Goal: Information Seeking & Learning: Check status

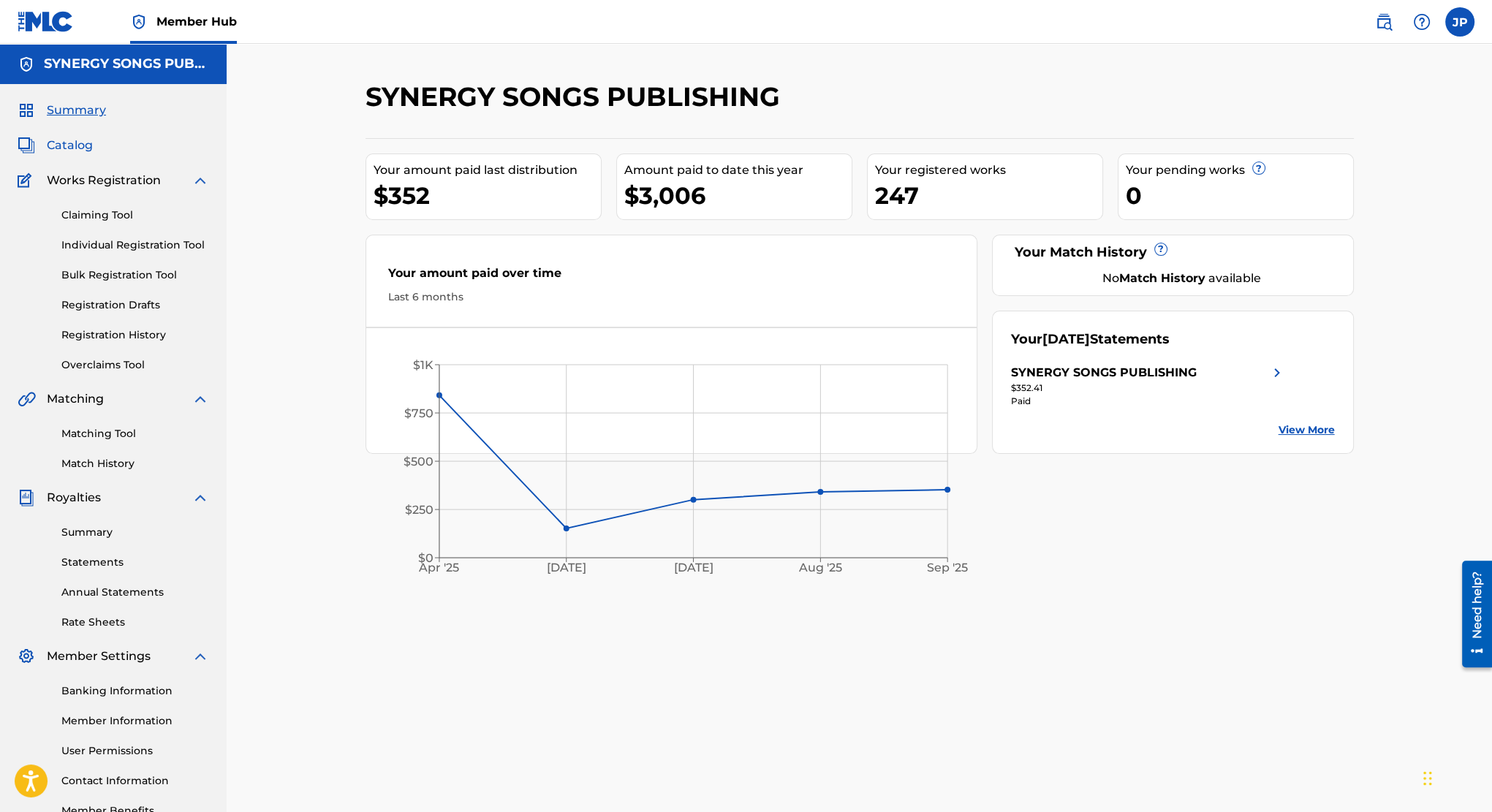
click at [79, 148] on span "Catalog" at bounding box center [70, 145] width 46 height 18
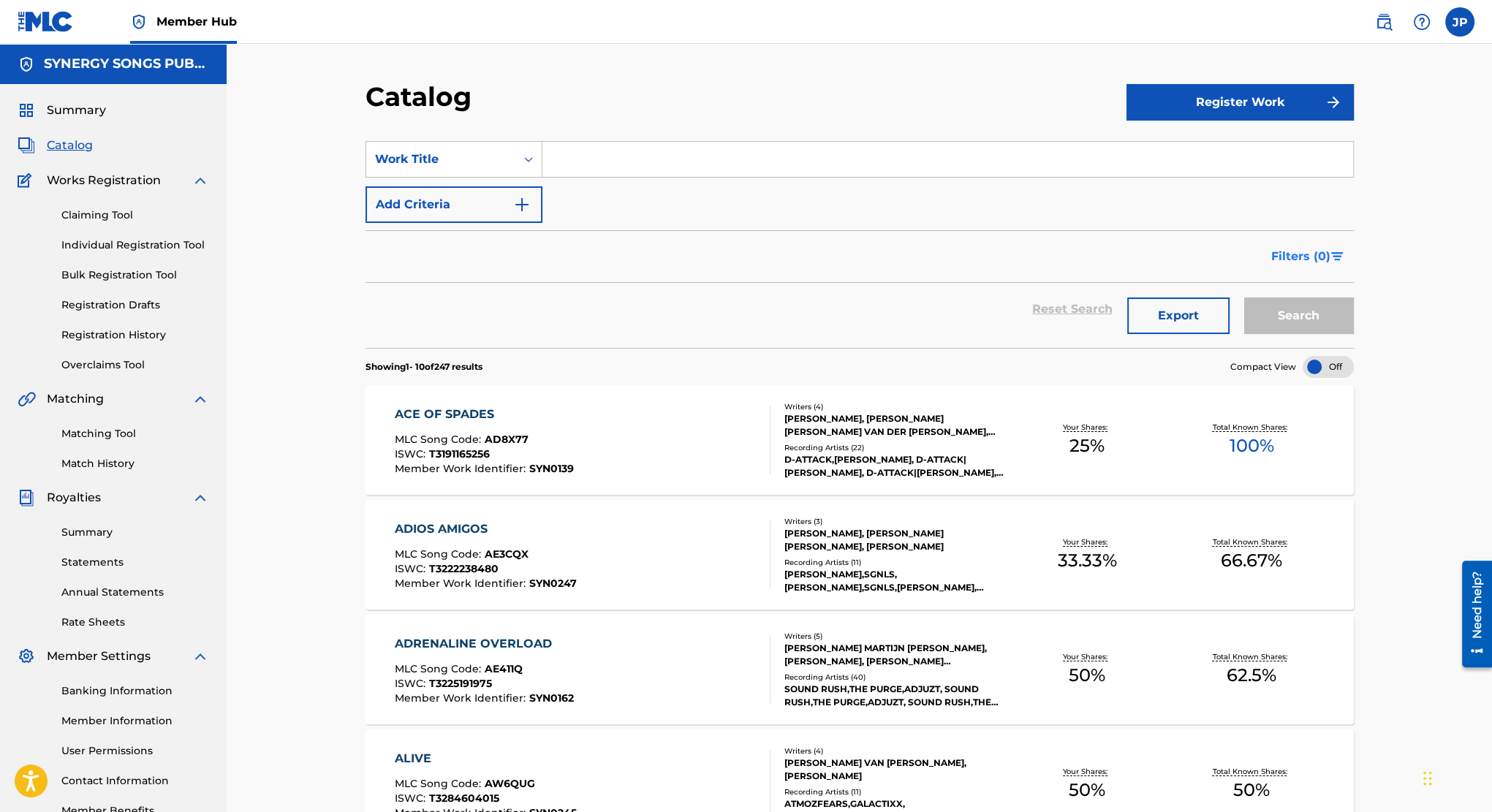
click at [1293, 257] on span "Filters ( 0 )" at bounding box center [1301, 257] width 59 height 18
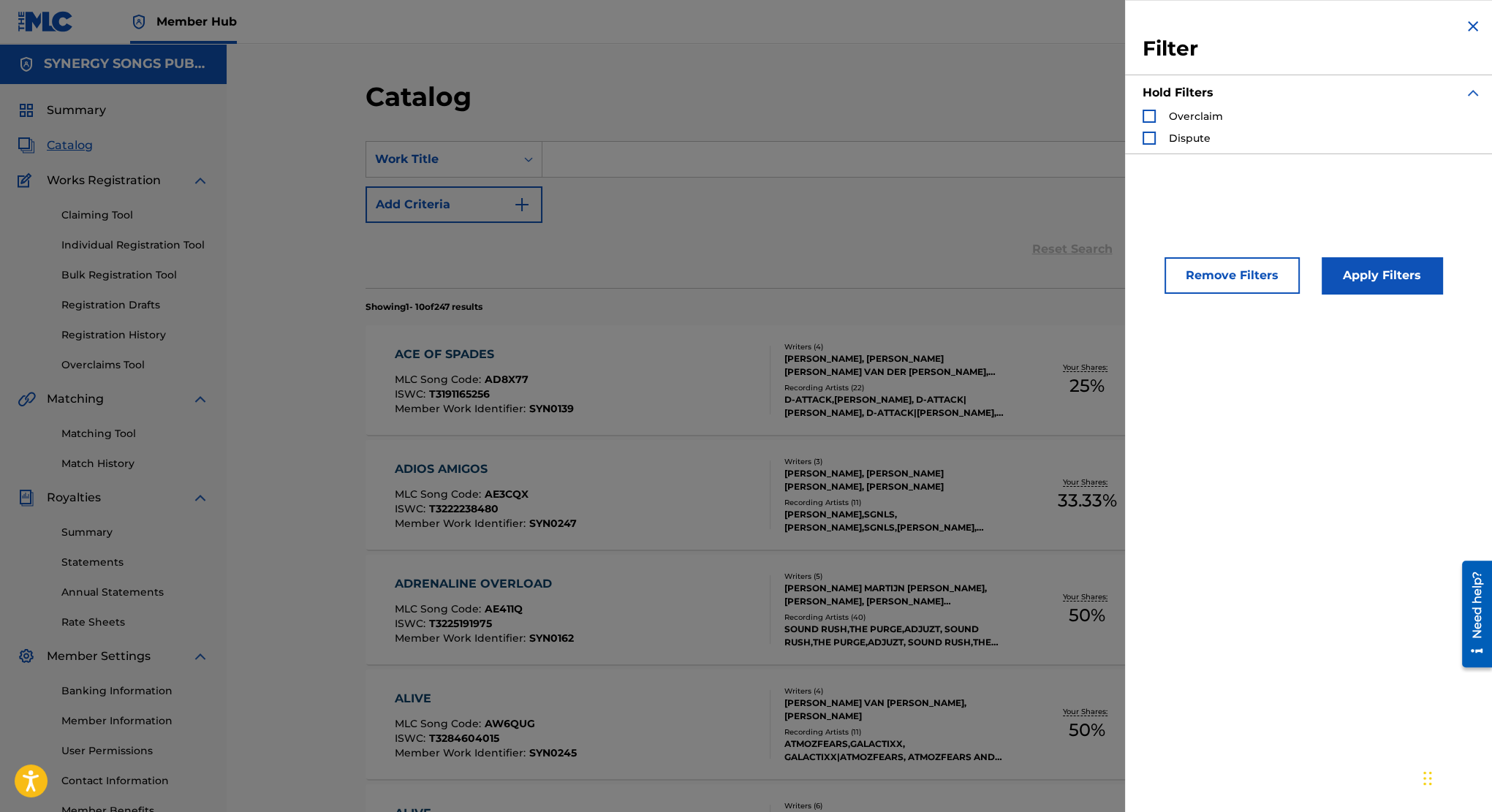
click at [1022, 219] on div "SearchWithCriteriac30caa79-88b0-440b-a03e-0d5084629f69 Work Title Add Criteria" at bounding box center [860, 182] width 988 height 82
click at [1474, 25] on img "Search Form" at bounding box center [1473, 26] width 18 height 18
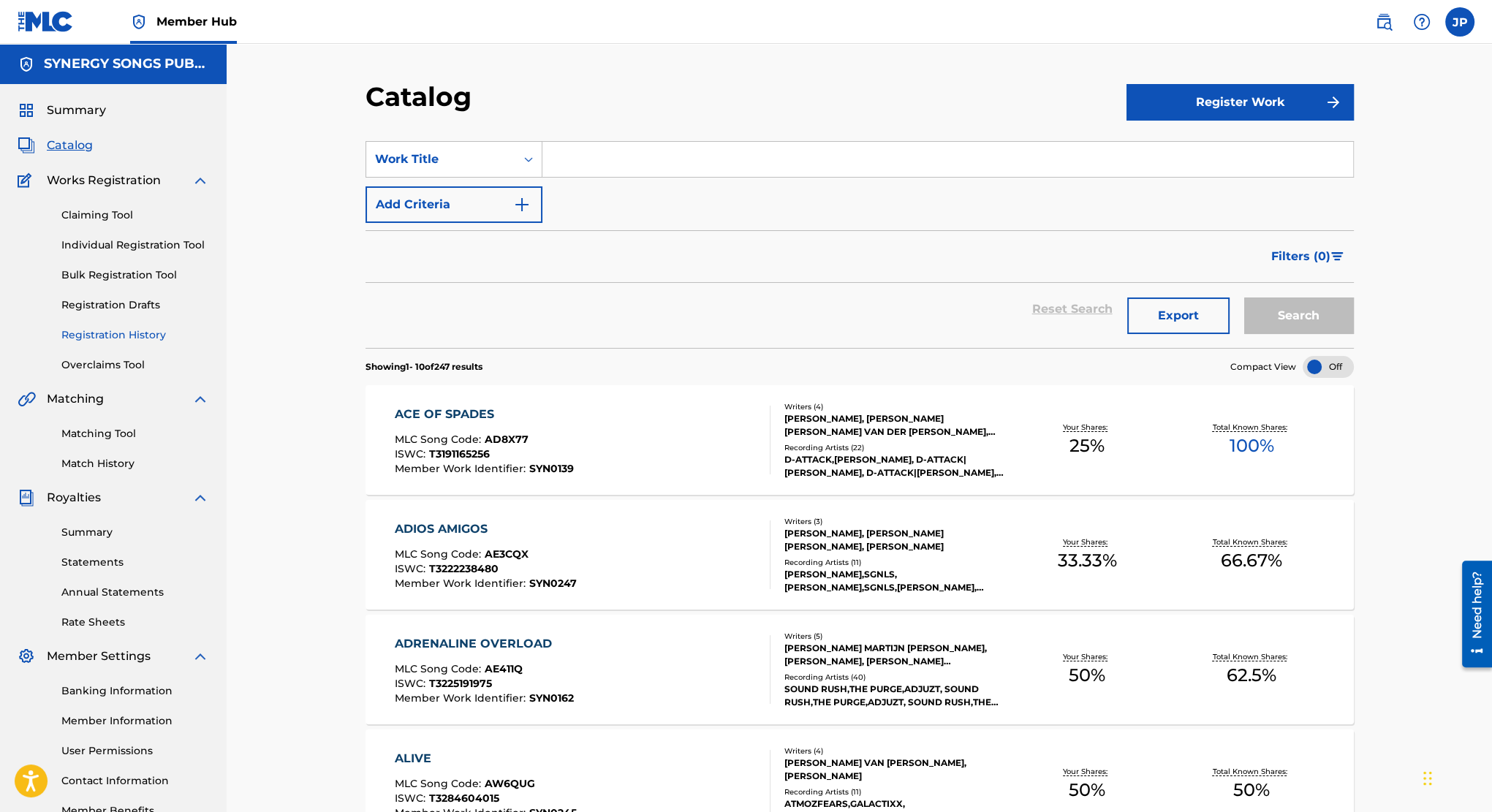
click at [114, 337] on link "Registration History" at bounding box center [135, 335] width 148 height 15
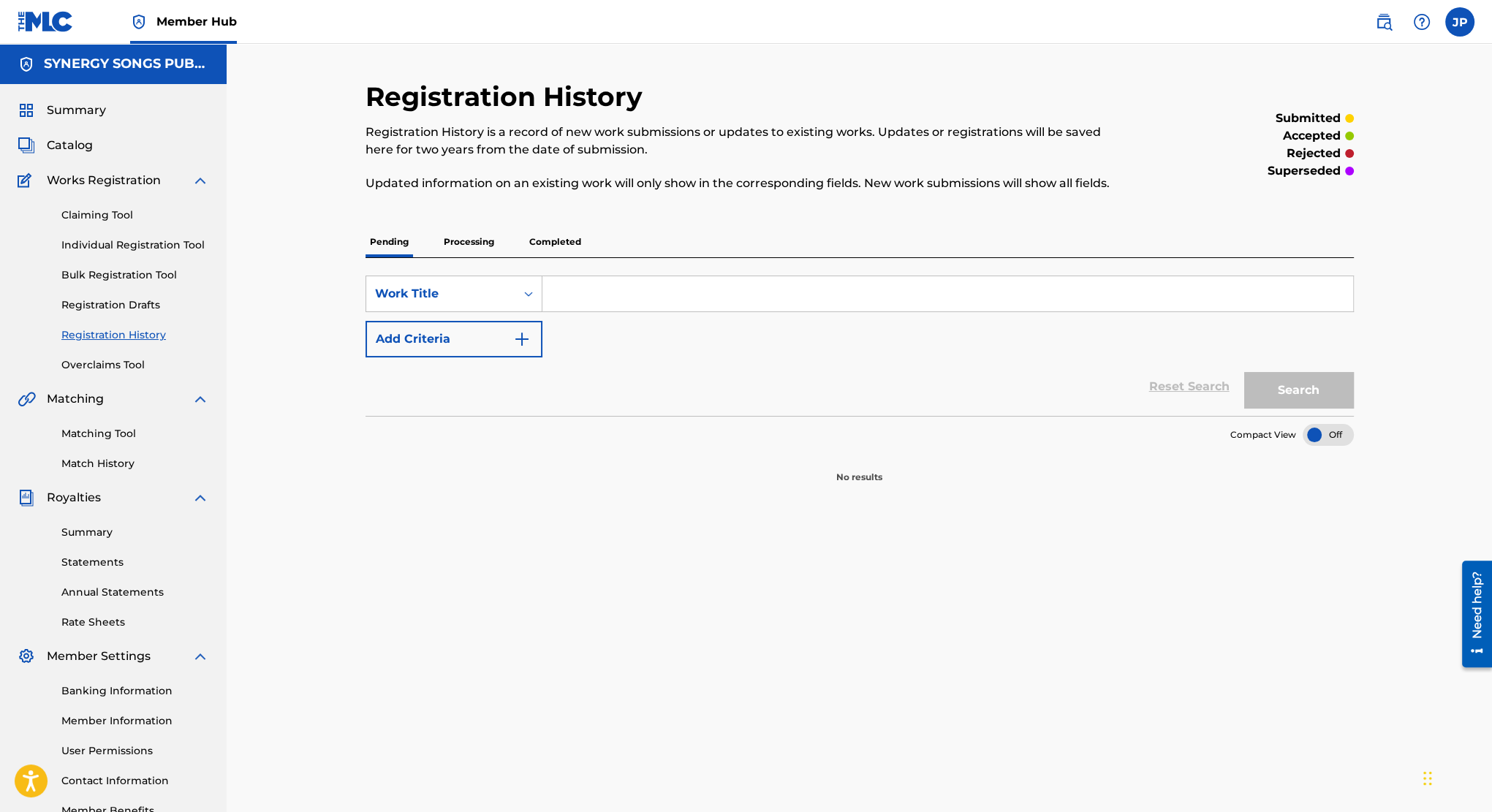
click at [550, 247] on p "Completed" at bounding box center [555, 241] width 60 height 31
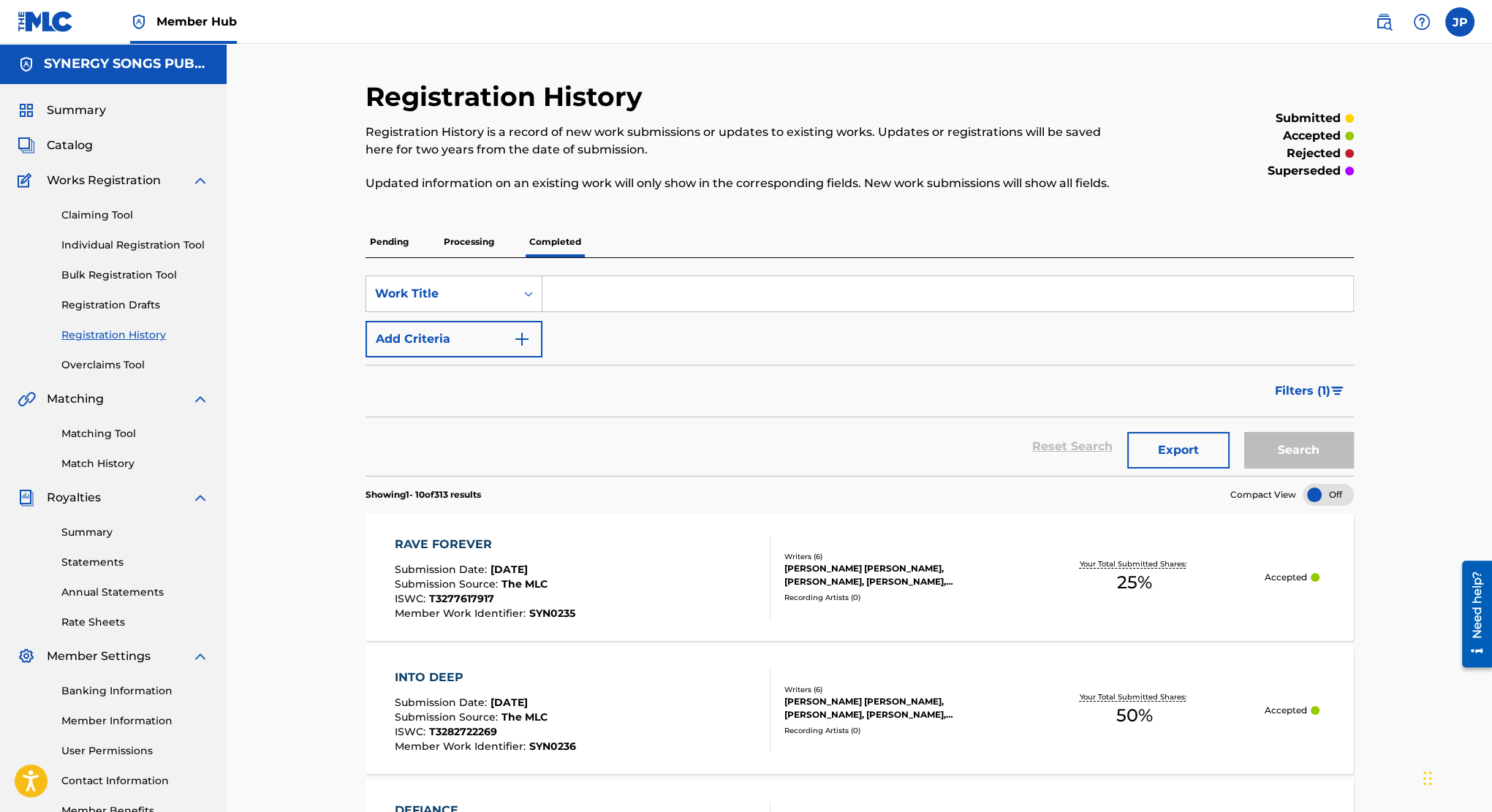
click at [851, 294] on input "Search Form" at bounding box center [948, 293] width 811 height 35
type input "aliens on acid"
click at [1245, 432] on button "Search" at bounding box center [1300, 450] width 109 height 37
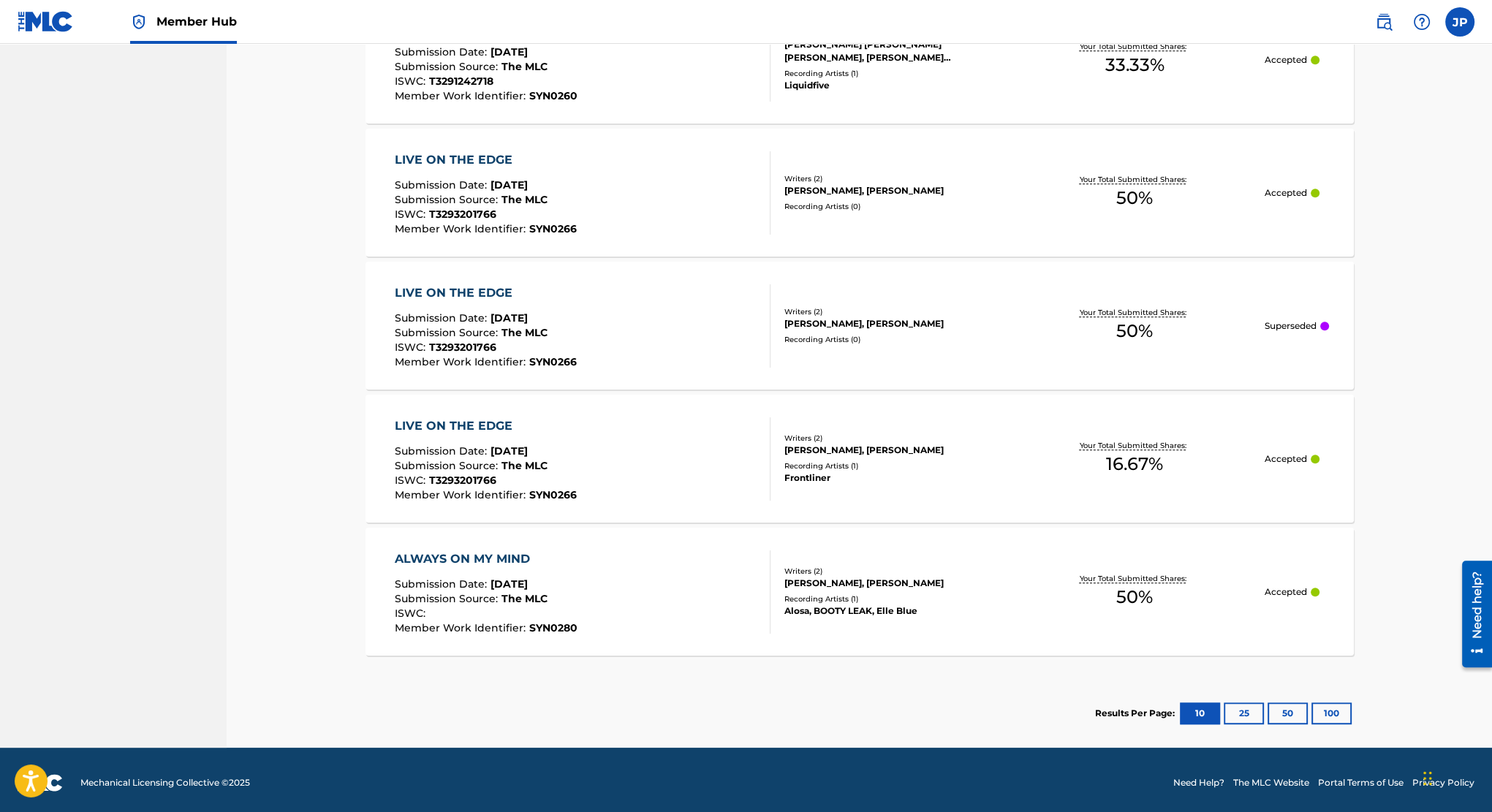
scroll to position [1056, 0]
